Goal: Task Accomplishment & Management: Use online tool/utility

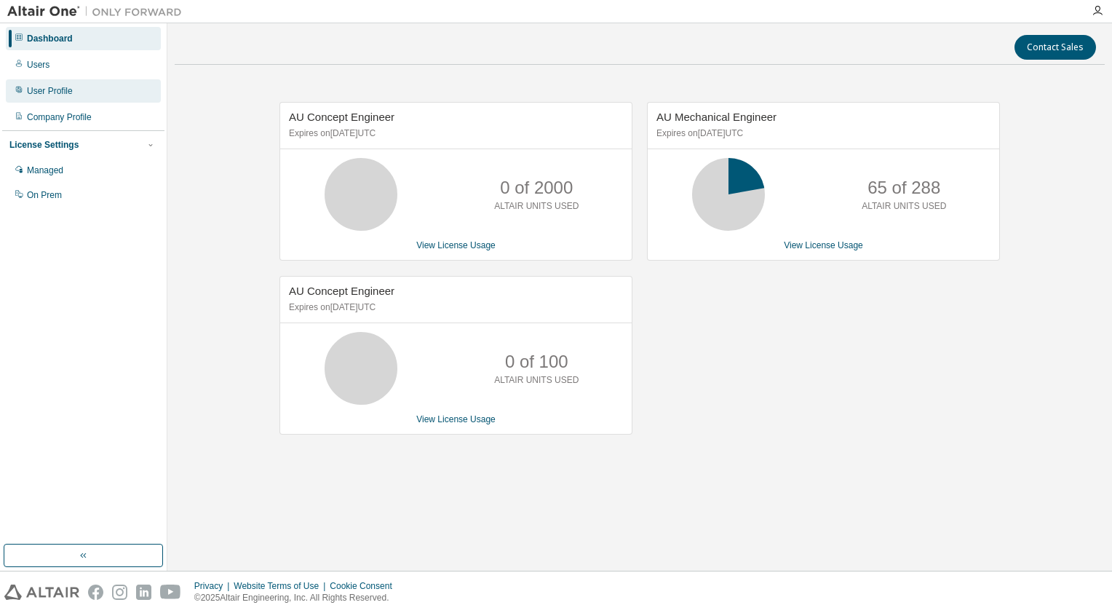
click at [40, 88] on div "User Profile" at bounding box center [50, 91] width 46 height 12
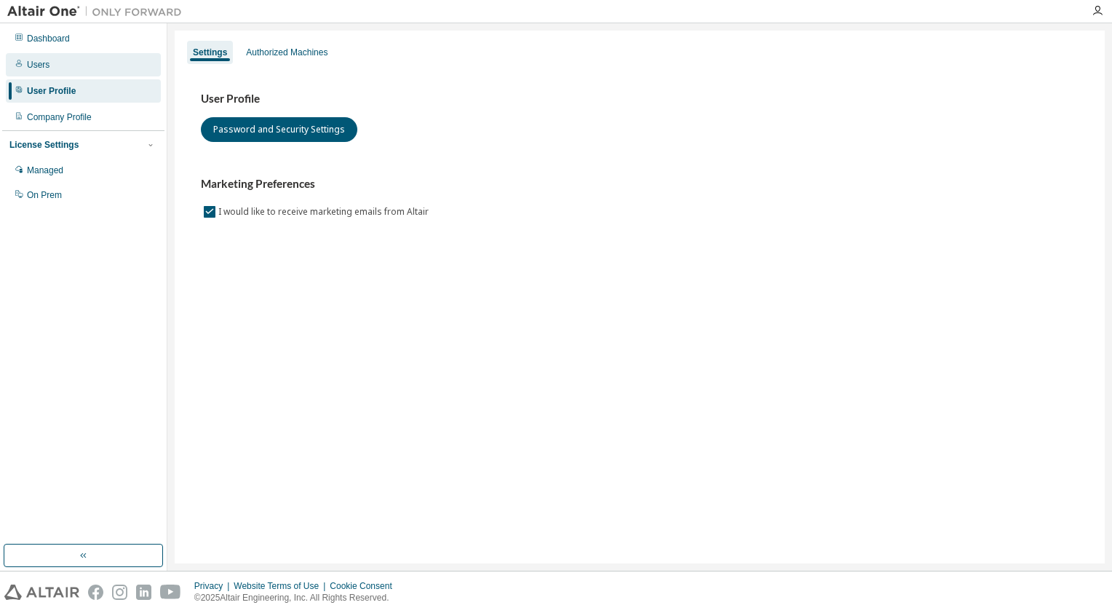
click at [33, 66] on div "Users" at bounding box center [38, 65] width 23 height 12
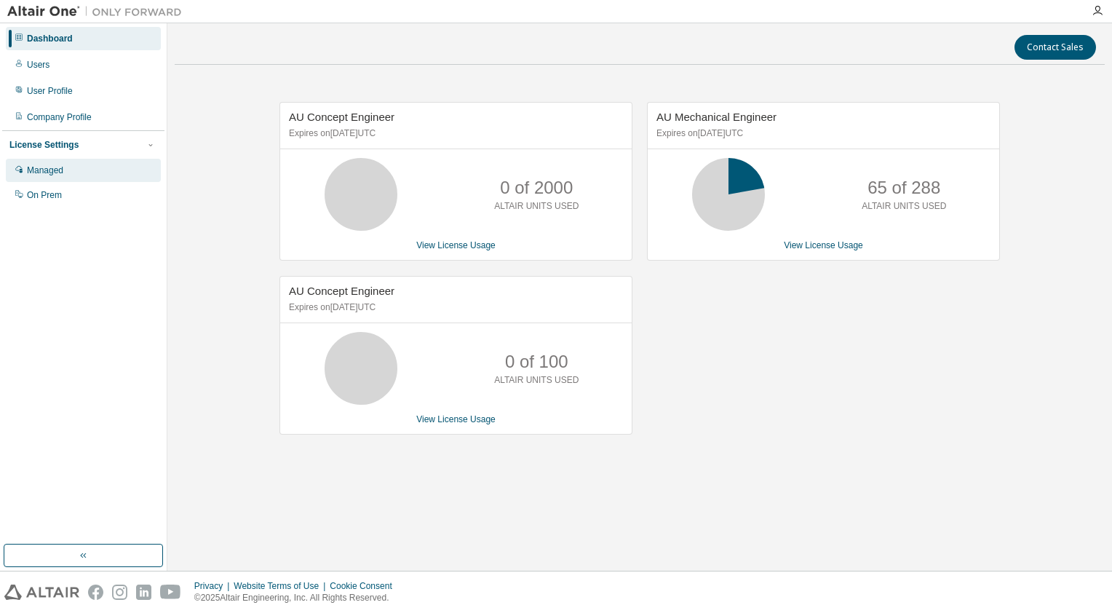
click at [50, 170] on div "Managed" at bounding box center [45, 170] width 36 height 12
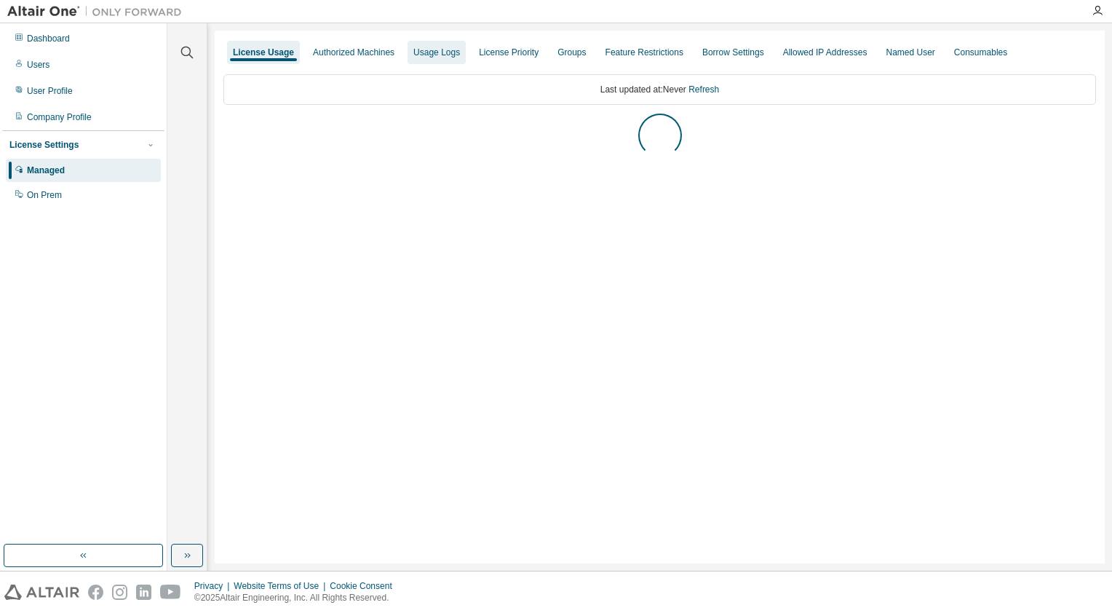
click at [445, 55] on div "Usage Logs" at bounding box center [436, 53] width 47 height 12
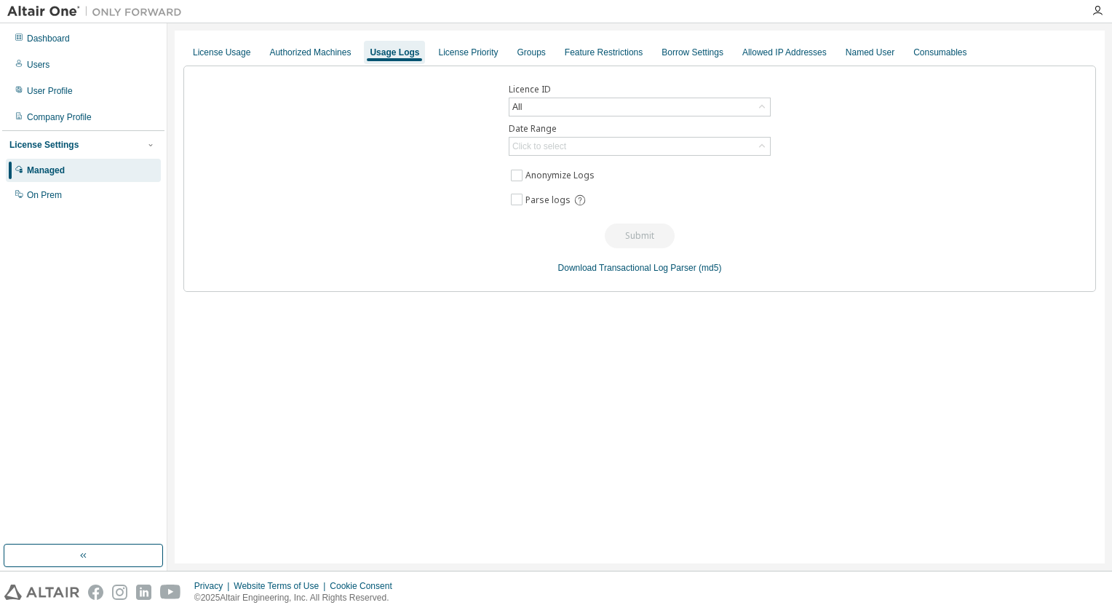
click at [559, 93] on label "Licence ID" at bounding box center [640, 90] width 262 height 12
click at [553, 100] on div "All" at bounding box center [639, 106] width 261 height 17
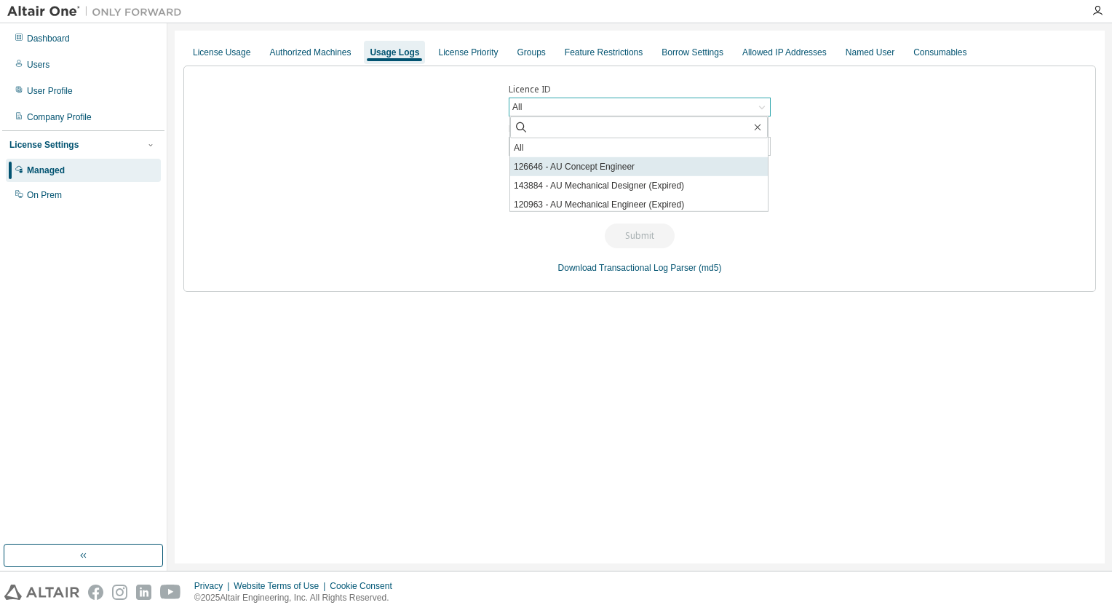
click at [570, 171] on li "126646 - AU Concept Engineer" at bounding box center [639, 166] width 258 height 19
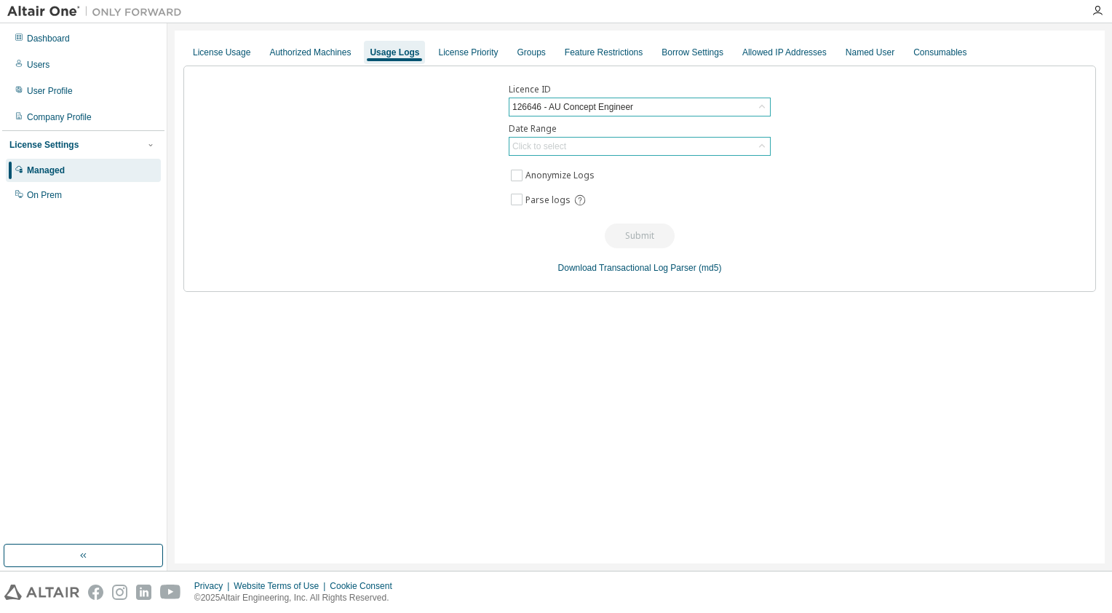
click at [540, 144] on div "Click to select" at bounding box center [539, 146] width 54 height 12
click at [548, 205] on li "Year to date" at bounding box center [639, 205] width 258 height 19
click at [632, 235] on button "Submit" at bounding box center [640, 235] width 70 height 25
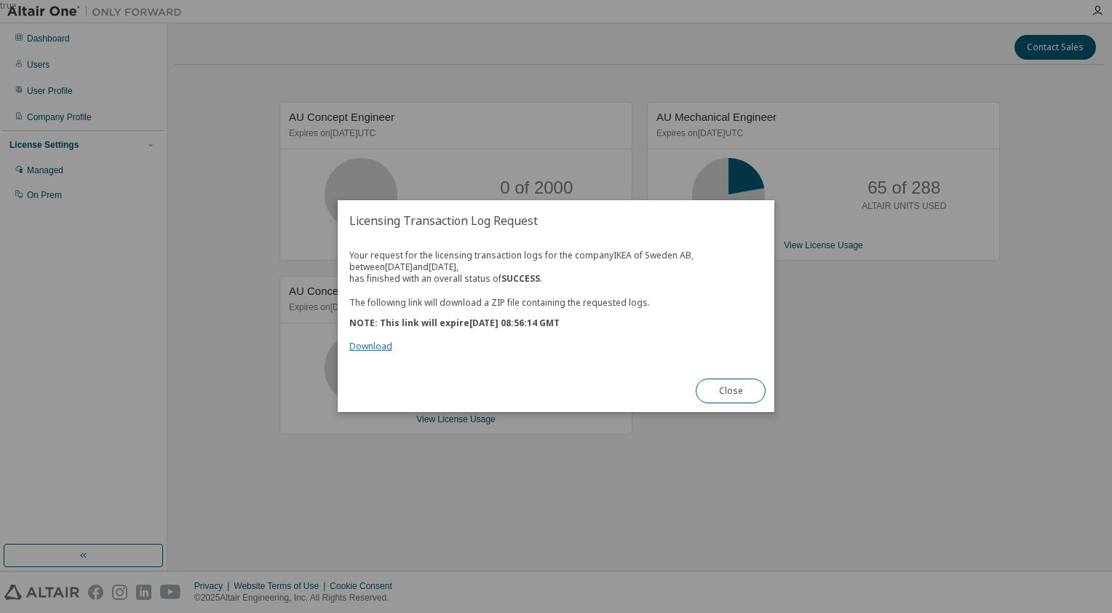
click at [370, 347] on link "Download" at bounding box center [370, 347] width 43 height 12
